Goal: Information Seeking & Learning: Learn about a topic

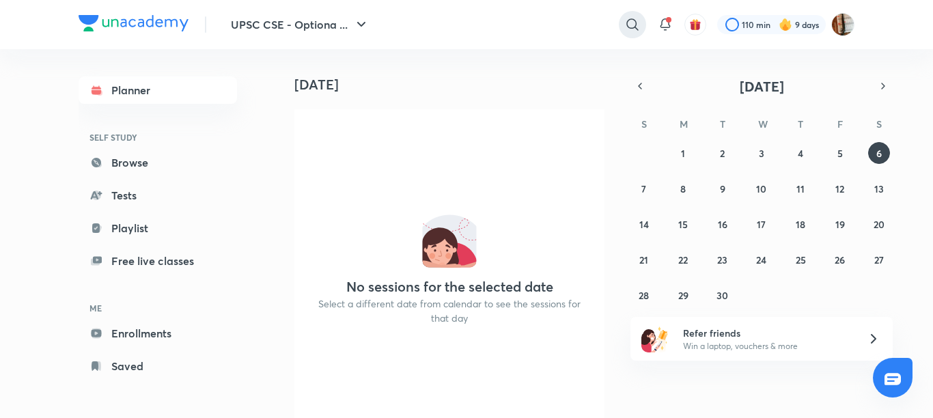
click at [629, 23] on icon at bounding box center [632, 24] width 16 height 16
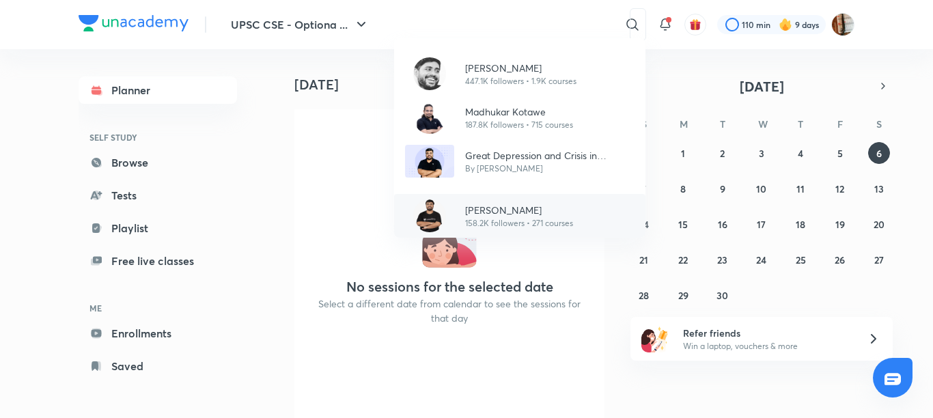
click at [484, 204] on p "Pratik Nayak" at bounding box center [519, 210] width 108 height 14
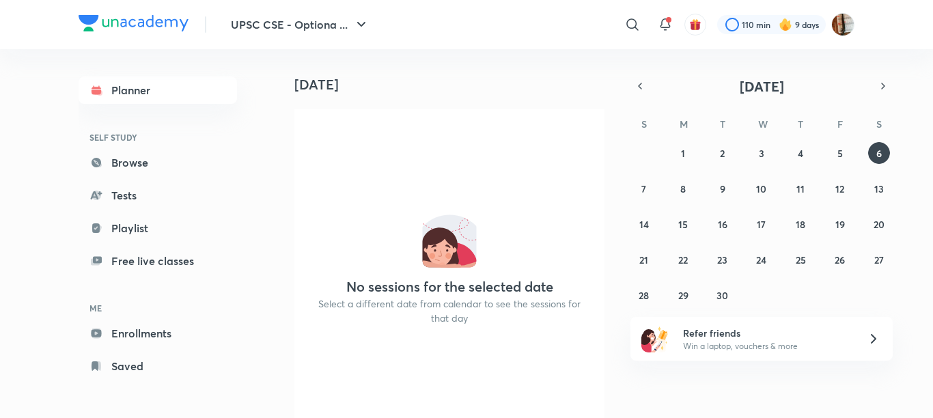
click at [488, 112] on div "No sessions for the selected date Select a different date from calendar to see …" at bounding box center [449, 273] width 310 height 328
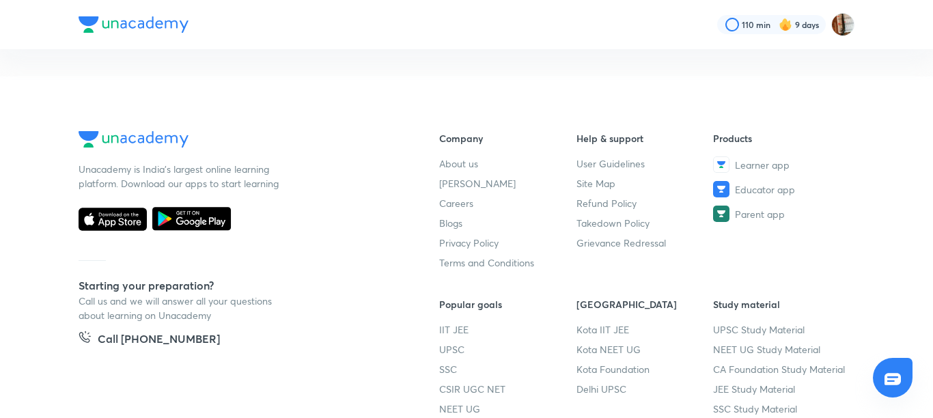
click at [628, 25] on nav "110 min 9 days" at bounding box center [467, 24] width 776 height 49
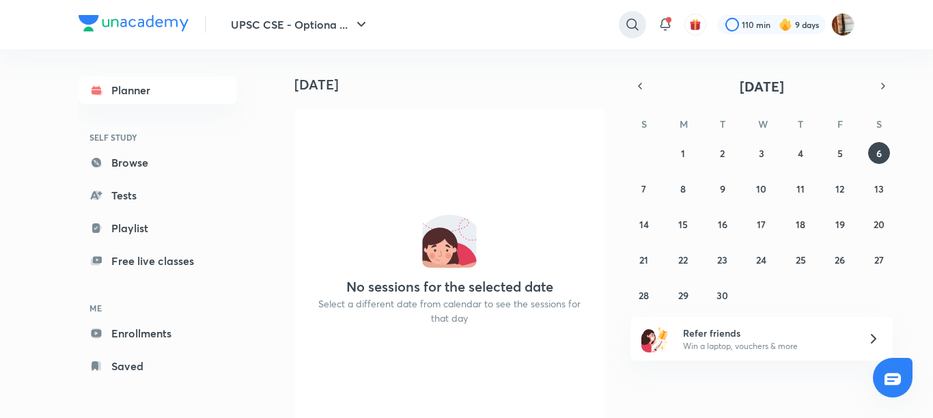
click at [628, 26] on icon at bounding box center [632, 24] width 16 height 16
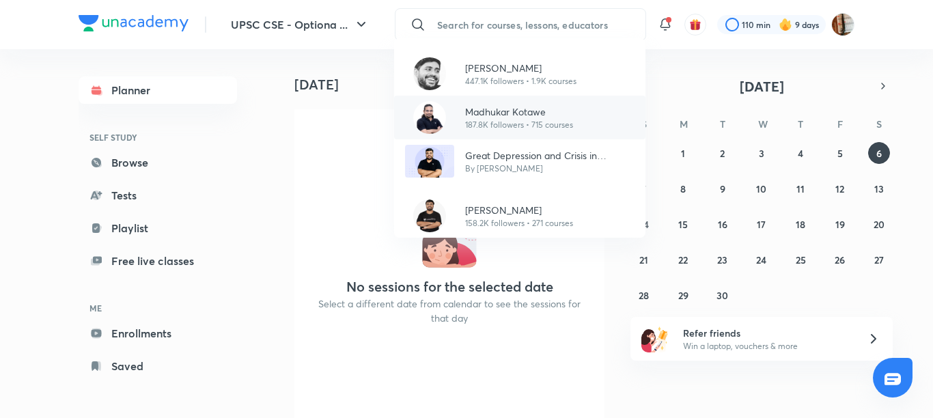
click at [507, 119] on p "187.8K followers • 715 courses" at bounding box center [519, 125] width 108 height 12
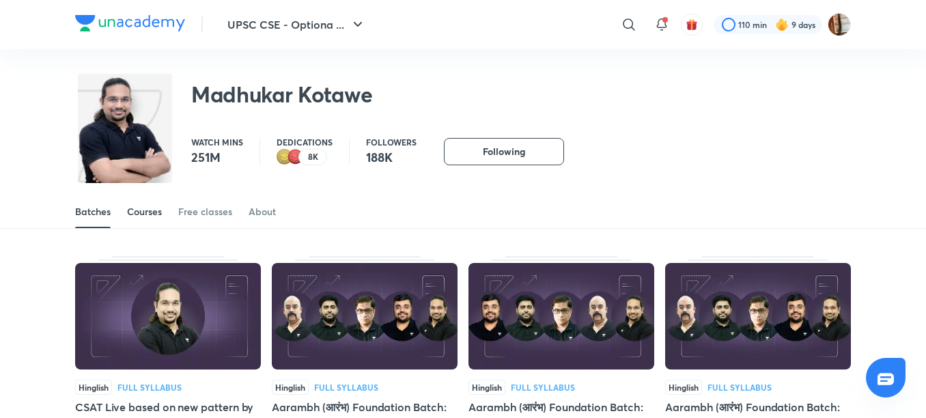
click at [135, 208] on div "Courses" at bounding box center [144, 212] width 35 height 14
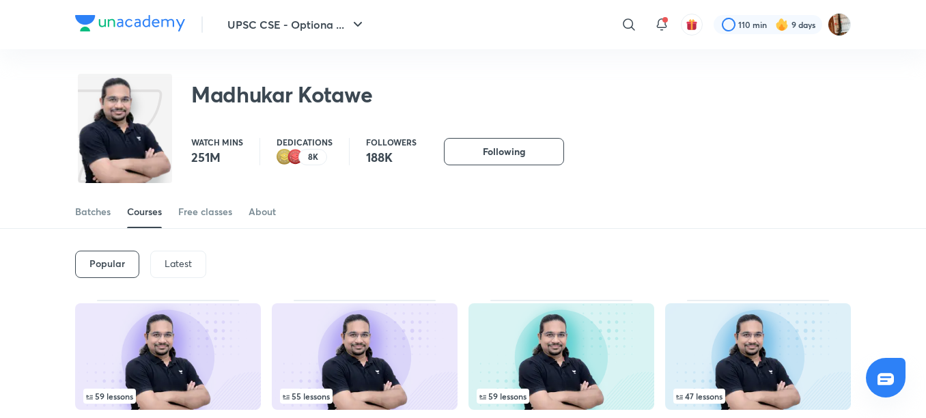
click at [175, 258] on p "Latest" at bounding box center [178, 263] width 27 height 11
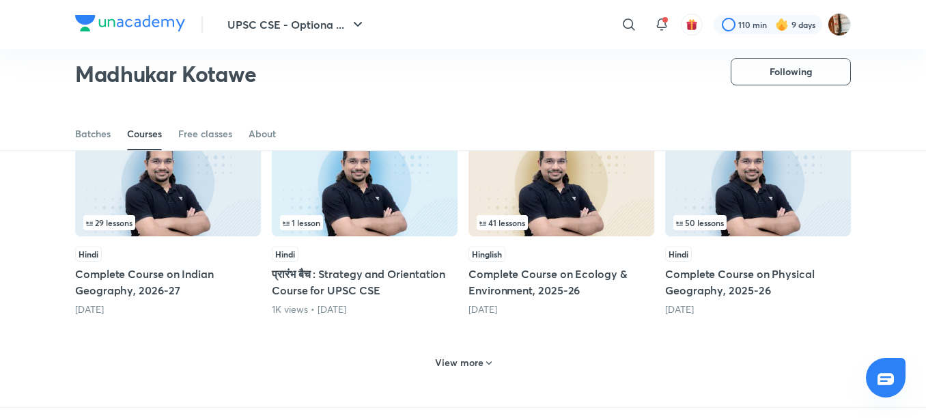
scroll to position [596, 0]
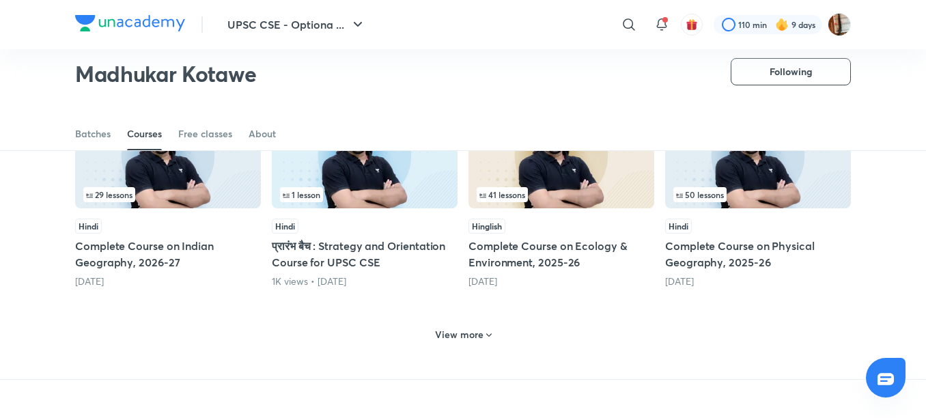
click at [480, 324] on div "View more" at bounding box center [464, 335] width 68 height 22
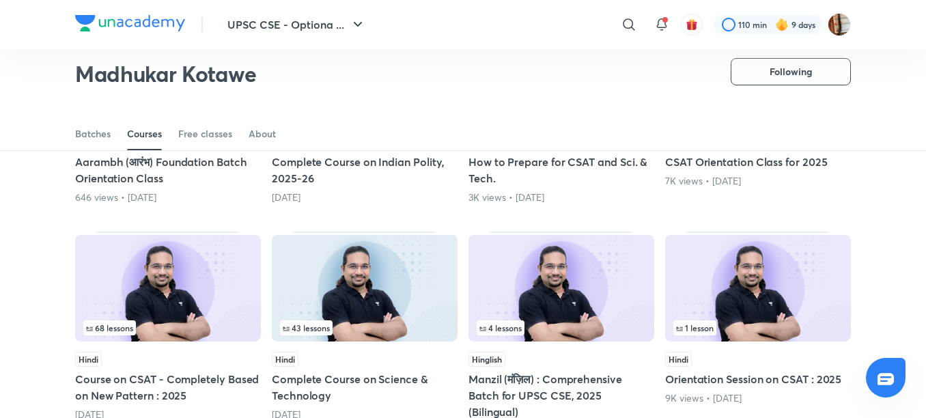
scroll to position [1131, 0]
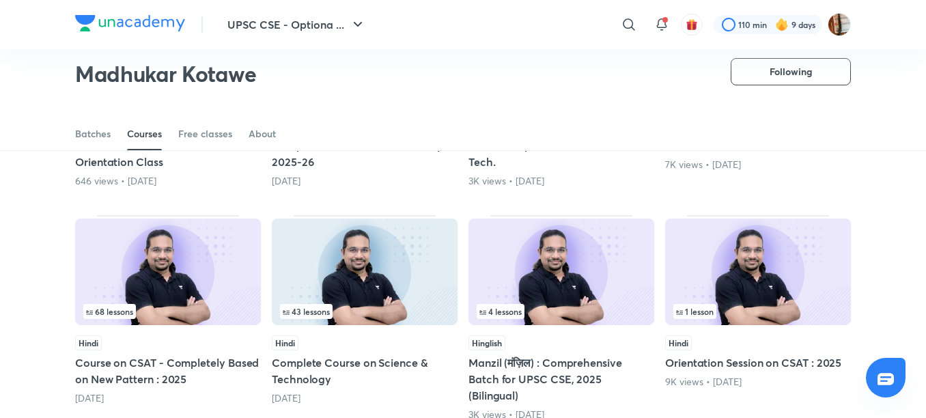
click at [293, 340] on div "Hindi Complete Course on Science & Technology 1 year ago" at bounding box center [365, 370] width 186 height 70
drag, startPoint x: 348, startPoint y: 231, endPoint x: 494, endPoint y: 247, distance: 146.4
click at [348, 231] on img at bounding box center [365, 272] width 186 height 107
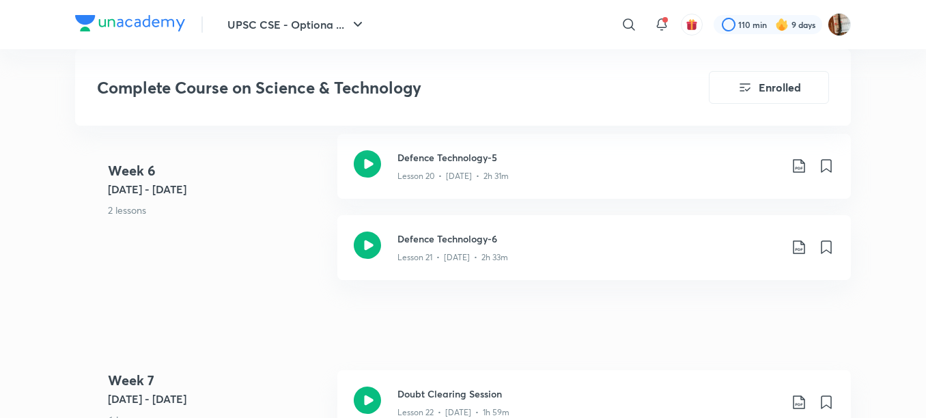
scroll to position [2730, 0]
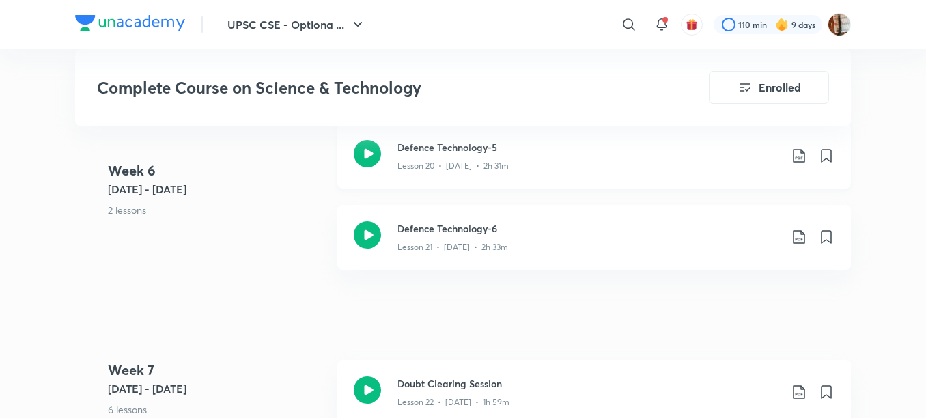
click at [464, 152] on h3 "Defence Technology-5" at bounding box center [589, 147] width 383 height 14
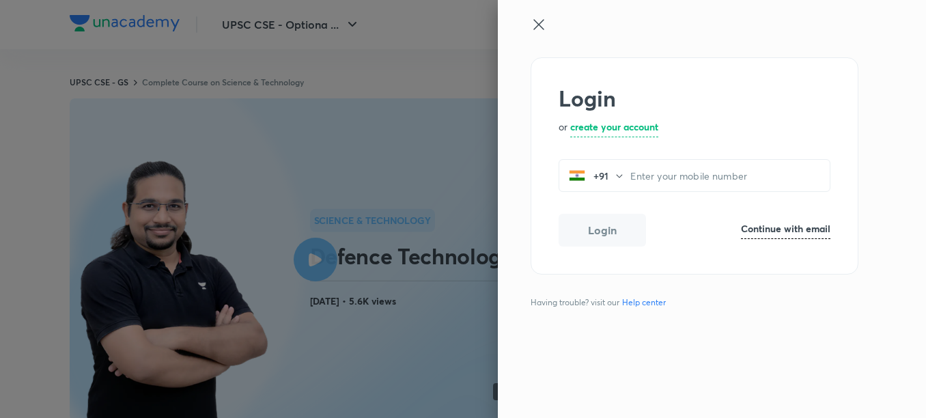
click at [536, 21] on icon at bounding box center [539, 24] width 10 height 10
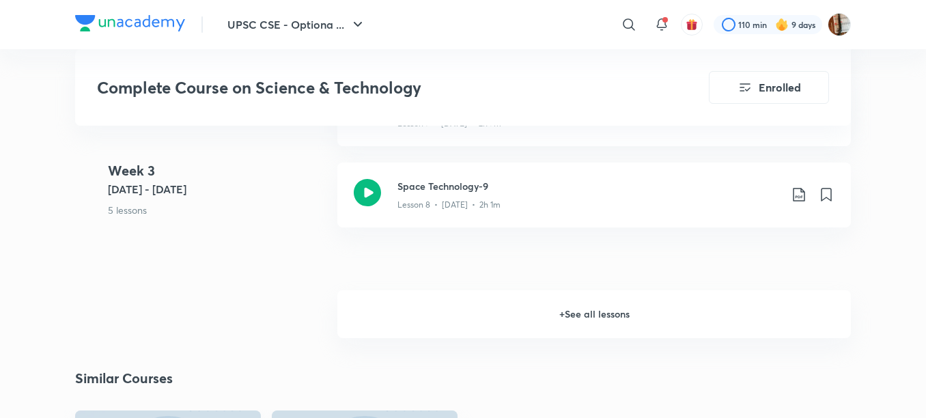
scroll to position [1571, 0]
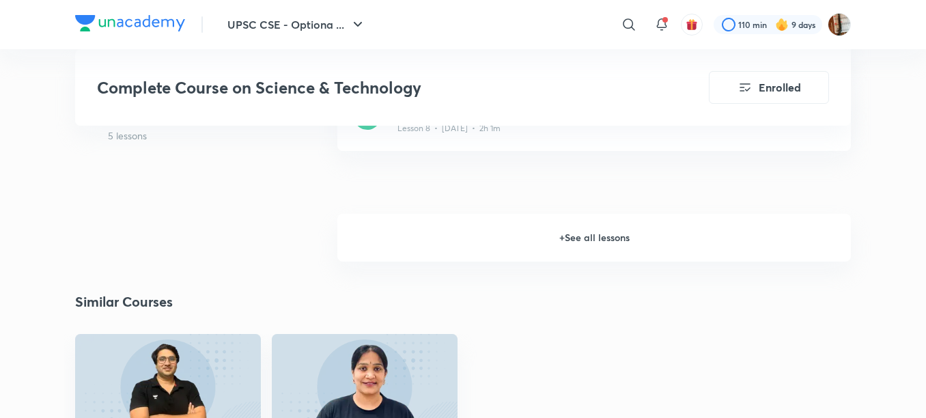
click at [583, 239] on h6 "+ See all lessons" at bounding box center [594, 238] width 514 height 48
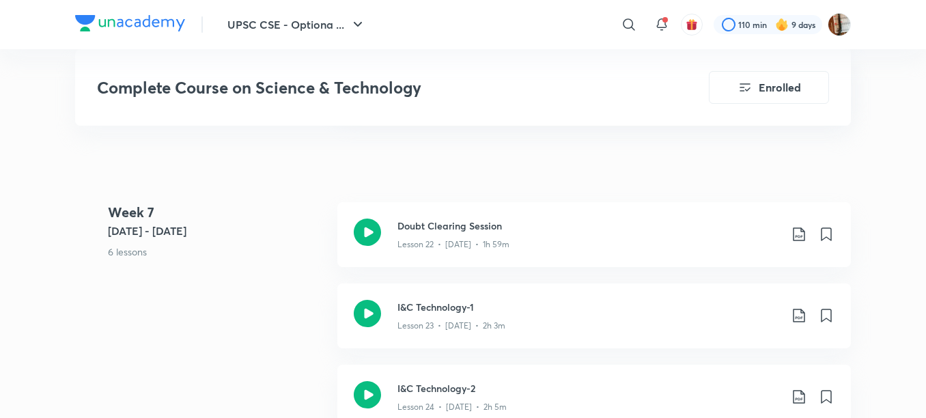
scroll to position [2968, 0]
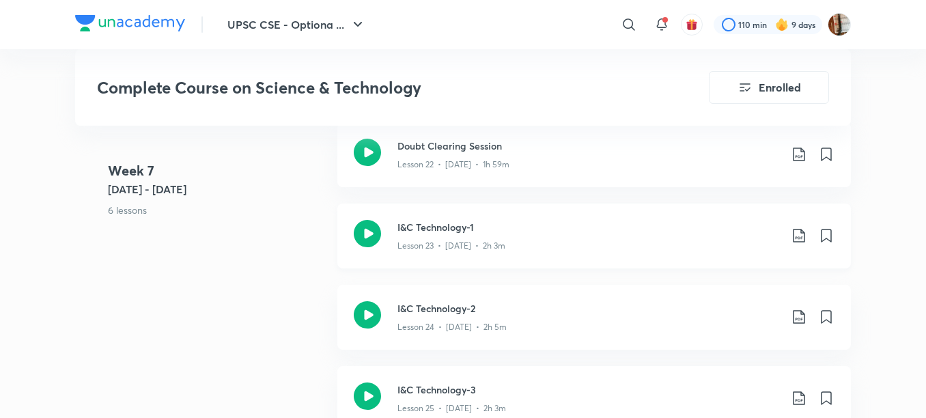
click at [414, 240] on p "Lesson 23 • [DATE] • 2h 3m" at bounding box center [452, 246] width 108 height 12
